Goal: Task Accomplishment & Management: Manage account settings

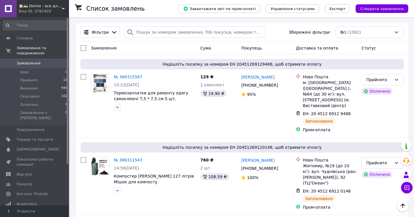
scroll to position [93, 0]
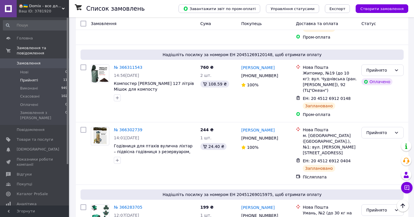
click at [49, 80] on li "Прийняті 11" at bounding box center [35, 80] width 71 height 8
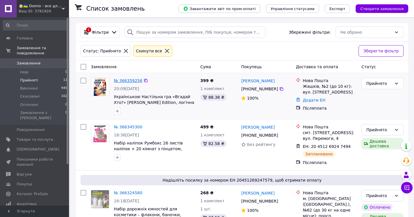
click at [134, 81] on link "№ 366359256" at bounding box center [128, 80] width 28 height 5
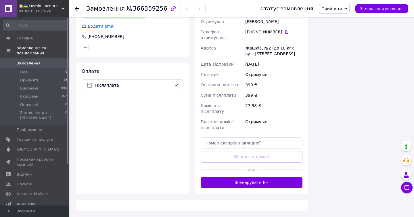
scroll to position [186, 0]
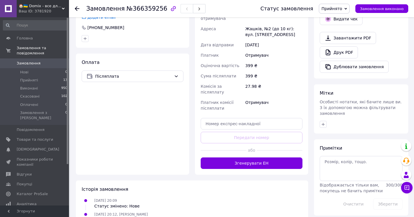
click at [247, 147] on span "або" at bounding box center [252, 150] width 10 height 6
click at [247, 153] on div "Доставка Редагувати Нова Пошта (безкоштовно від 2000 ₴) Отримувач Коломієць Сві…" at bounding box center [251, 70] width 113 height 207
click at [251, 157] on button "Згенерувати ЕН" at bounding box center [252, 163] width 102 height 12
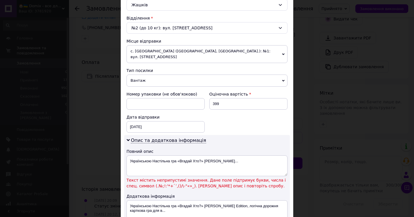
scroll to position [169, 0]
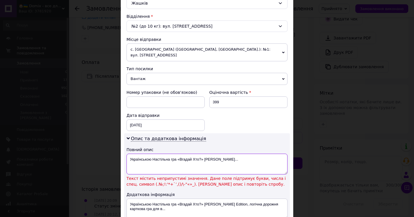
drag, startPoint x: 177, startPoint y: 160, endPoint x: 274, endPoint y: 160, distance: 97.0
click at [270, 160] on textarea "Українською Настільна гра «Вгадай Хто?» Harry P..." at bounding box center [207, 164] width 161 height 21
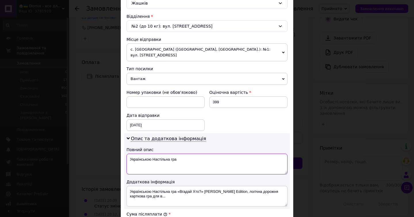
click at [136, 161] on textarea "Українською Настільна гра" at bounding box center [207, 164] width 161 height 21
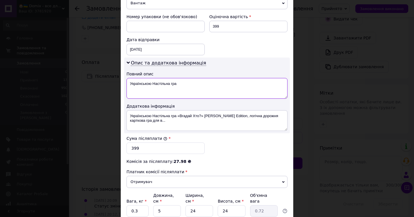
scroll to position [298, 0]
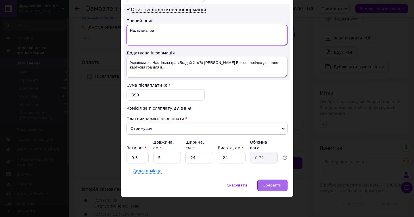
type textarea "Настільна гра"
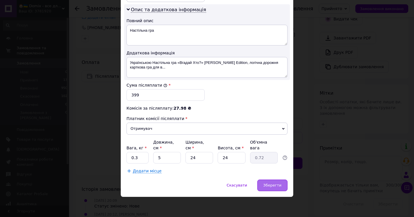
click at [270, 183] on div "Зберегти" at bounding box center [273, 186] width 30 height 12
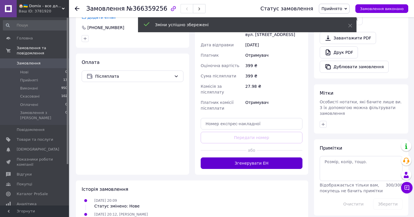
click at [252, 157] on button "Згенерувати ЕН" at bounding box center [252, 163] width 102 height 12
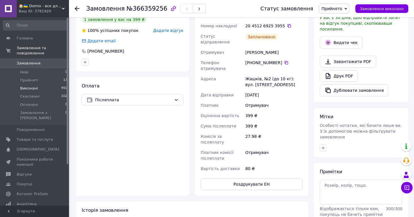
scroll to position [161, 0]
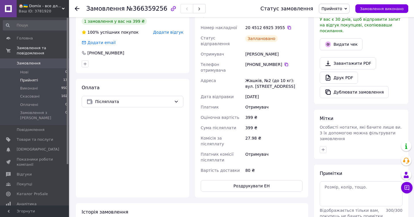
click at [28, 82] on span "Прийняті" at bounding box center [29, 80] width 18 height 5
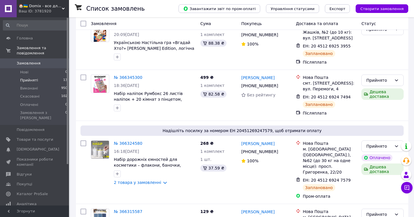
scroll to position [103, 0]
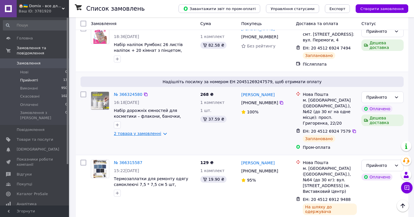
click at [156, 133] on link "2 товара у замовленні" at bounding box center [137, 133] width 47 height 5
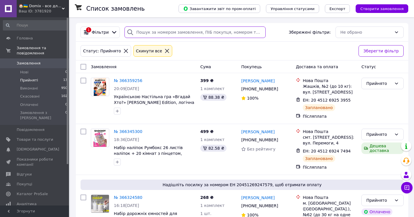
click at [147, 31] on input "search" at bounding box center [195, 32] width 141 height 12
paste input "365449576"
type input "365449576"
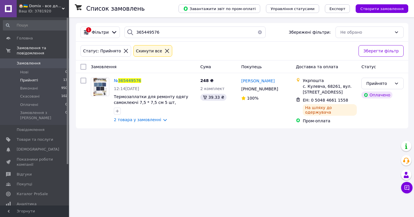
click at [45, 81] on li "Прийняті 13" at bounding box center [35, 80] width 71 height 8
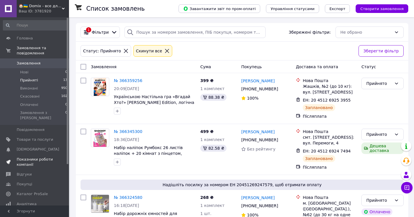
click at [32, 157] on span "Показники роботи компанії" at bounding box center [35, 162] width 37 height 10
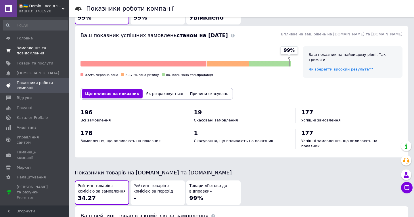
scroll to position [154, 0]
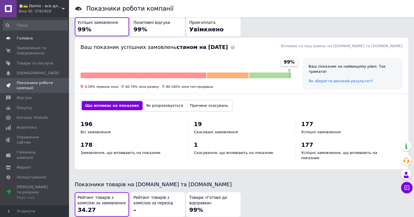
click at [33, 37] on span "Головна" at bounding box center [35, 38] width 37 height 5
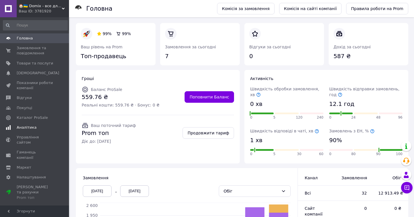
click at [28, 125] on span "Аналітика" at bounding box center [27, 127] width 20 height 5
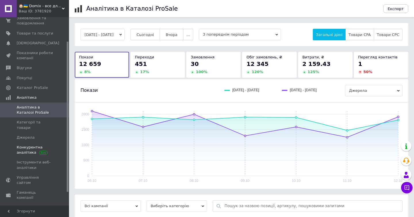
click at [54, 148] on span at bounding box center [61, 150] width 16 height 10
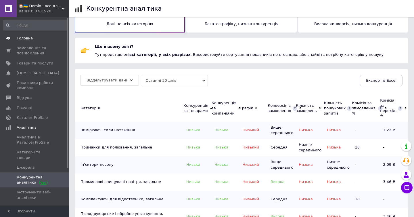
click at [30, 39] on span "Головна" at bounding box center [25, 38] width 16 height 5
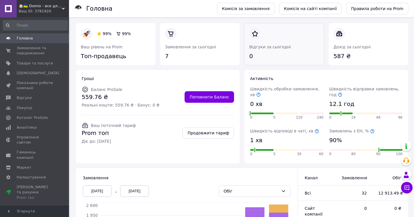
scroll to position [116, 0]
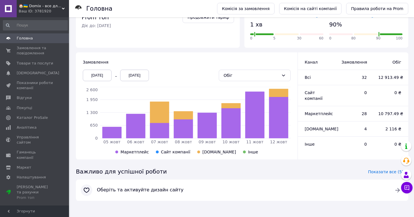
click at [103, 76] on div "[DATE]" at bounding box center [97, 76] width 29 height 12
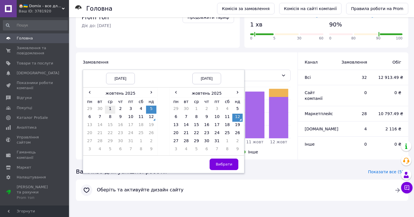
click at [113, 110] on td "1" at bounding box center [110, 110] width 10 height 8
click at [230, 165] on span "Вибрати" at bounding box center [224, 164] width 17 height 4
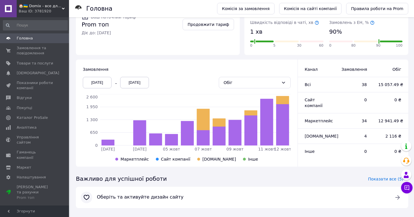
scroll to position [109, 0]
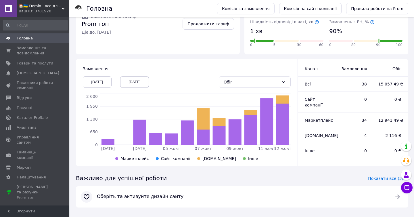
click at [100, 83] on div "01.10.2025" at bounding box center [97, 82] width 29 height 12
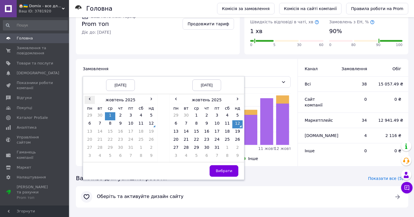
click at [89, 100] on span "‹" at bounding box center [90, 99] width 10 height 6
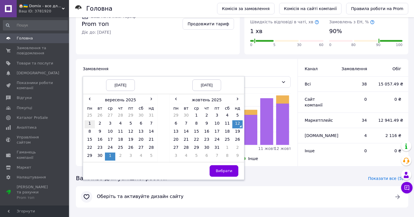
click at [93, 122] on td "1" at bounding box center [90, 124] width 10 height 8
click at [215, 166] on button "Вибрати" at bounding box center [224, 171] width 29 height 12
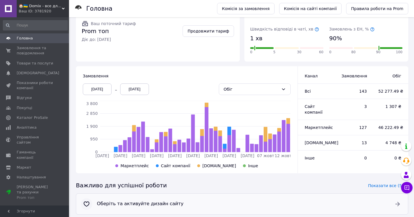
scroll to position [102, 0]
click at [377, 184] on span "Показати все (5)" at bounding box center [385, 186] width 35 height 6
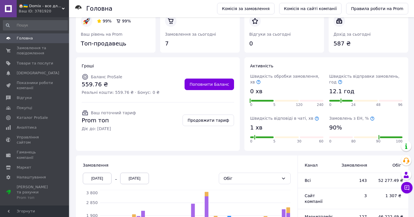
scroll to position [0, 0]
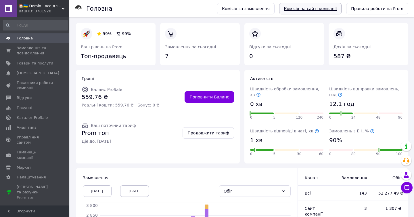
click at [315, 9] on link "Комісія на сайті компанії" at bounding box center [310, 9] width 63 height 12
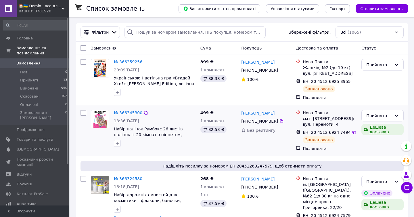
scroll to position [74, 0]
click at [24, 137] on span "Товари та послуги" at bounding box center [35, 139] width 37 height 5
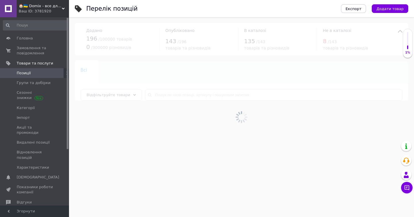
click at [165, 94] on div at bounding box center [241, 117] width 345 height 200
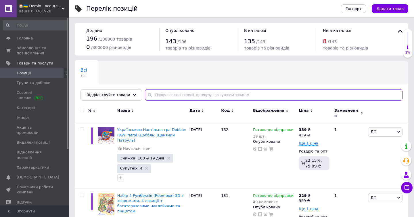
click at [170, 94] on input "text" at bounding box center [274, 95] width 258 height 12
type input "паук"
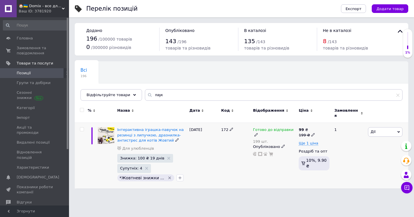
click at [258, 139] on div "199 шт." at bounding box center [274, 141] width 43 height 4
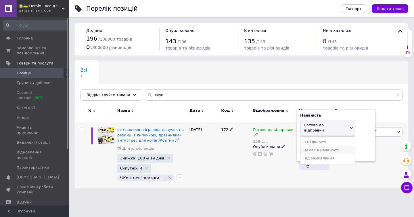
click at [311, 146] on li "Немає в наявності" at bounding box center [328, 150] width 55 height 8
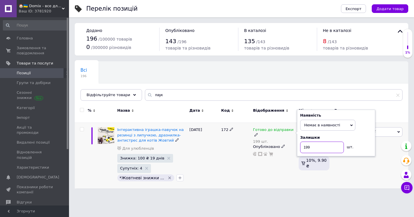
click at [312, 146] on input "199" at bounding box center [322, 148] width 44 height 12
type input "1"
click at [264, 165] on div "Готово до відправки 199 шт. Наявність Немає в наявності В наявності Під замовле…" at bounding box center [275, 156] width 46 height 66
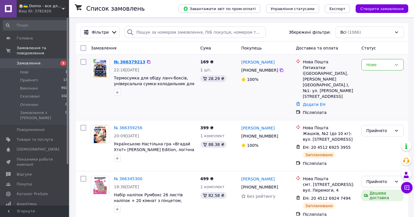
click at [136, 61] on link "№ 366379213" at bounding box center [129, 62] width 31 height 5
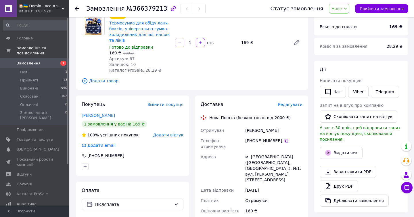
scroll to position [184, 0]
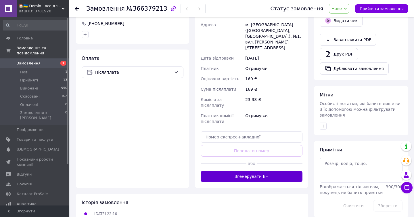
click at [251, 171] on button "Згенерувати ЕН" at bounding box center [252, 177] width 102 height 12
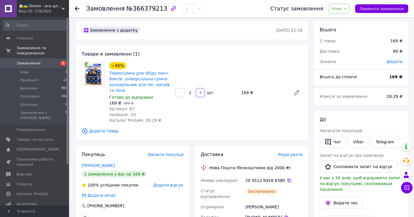
scroll to position [210, 0]
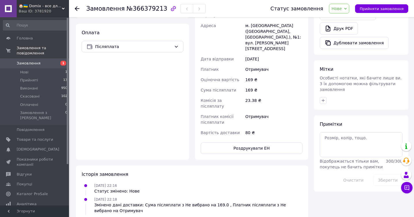
click at [340, 6] on span "Нове" at bounding box center [337, 8] width 10 height 5
click at [338, 20] on li "Прийнято" at bounding box center [342, 20] width 26 height 9
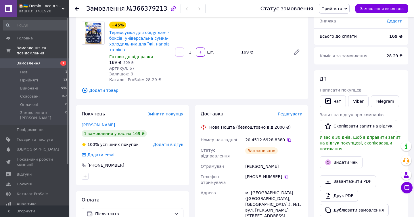
scroll to position [0, 0]
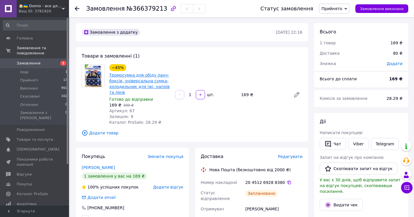
click at [127, 82] on link "Термосумка для обіду ланч-боксів, універсальна сумка-холодильник для їжі, напої…" at bounding box center [139, 84] width 60 height 22
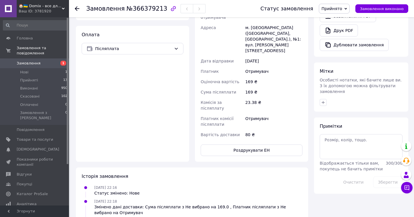
scroll to position [224, 0]
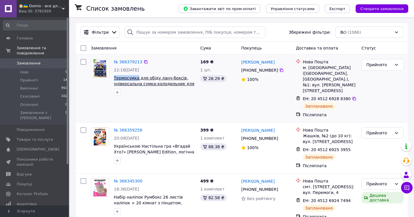
drag, startPoint x: 113, startPoint y: 77, endPoint x: 138, endPoint y: 78, distance: 24.7
click at [138, 78] on div "№ 366379213 22:16[DATE] Термосумка для обіду ланч-боксів, універсальна сумка-хо…" at bounding box center [155, 77] width 87 height 41
copy span "Термосумка"
click at [30, 137] on span "Товари та послуги" at bounding box center [35, 139] width 37 height 5
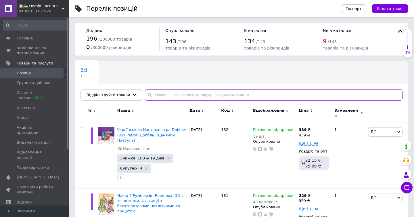
click at [175, 99] on input "text" at bounding box center [274, 95] width 258 height 12
paste input "Термосумка"
type input "Термосумка"
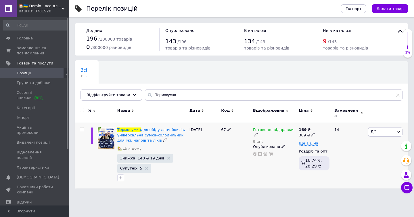
click at [257, 139] on div "9 шт." at bounding box center [274, 141] width 43 height 4
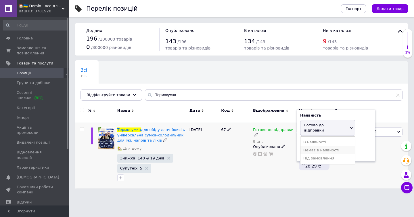
click at [315, 146] on li "Немає в наявності" at bounding box center [328, 150] width 55 height 8
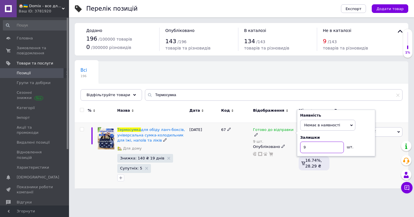
click at [314, 145] on input "9" at bounding box center [322, 148] width 44 height 12
click at [266, 166] on div "Готово до відправки 9 шт. Наявність Немає в наявності В наявності Під замовленн…" at bounding box center [275, 156] width 46 height 66
